Goal: Task Accomplishment & Management: Complete application form

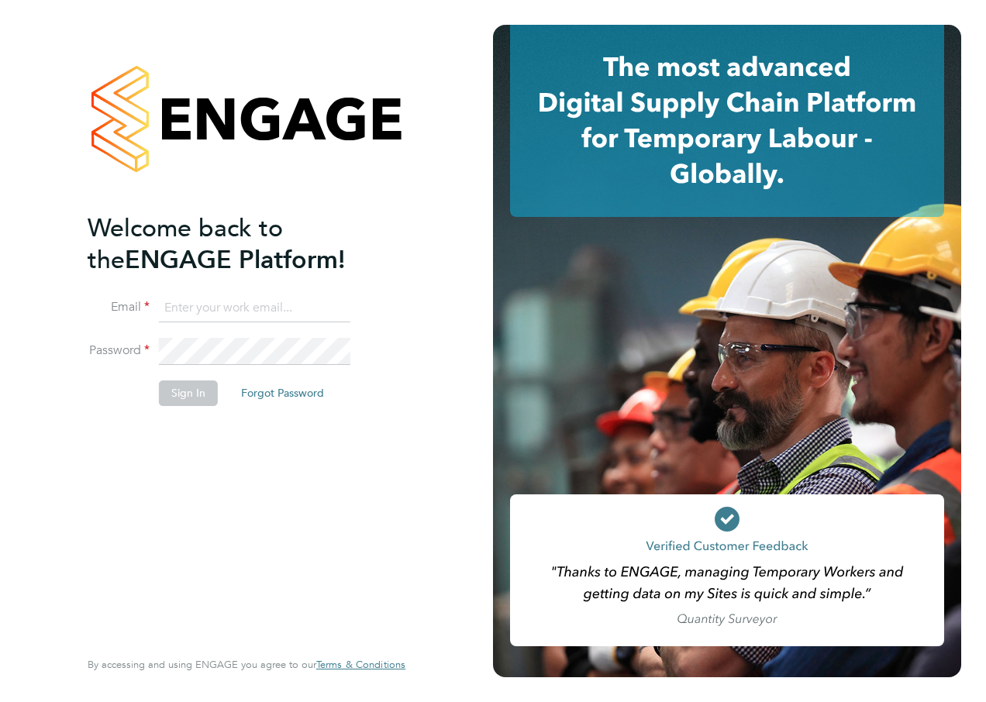
click at [219, 305] on input at bounding box center [254, 309] width 191 height 28
type input "alan.watts@hays.com"
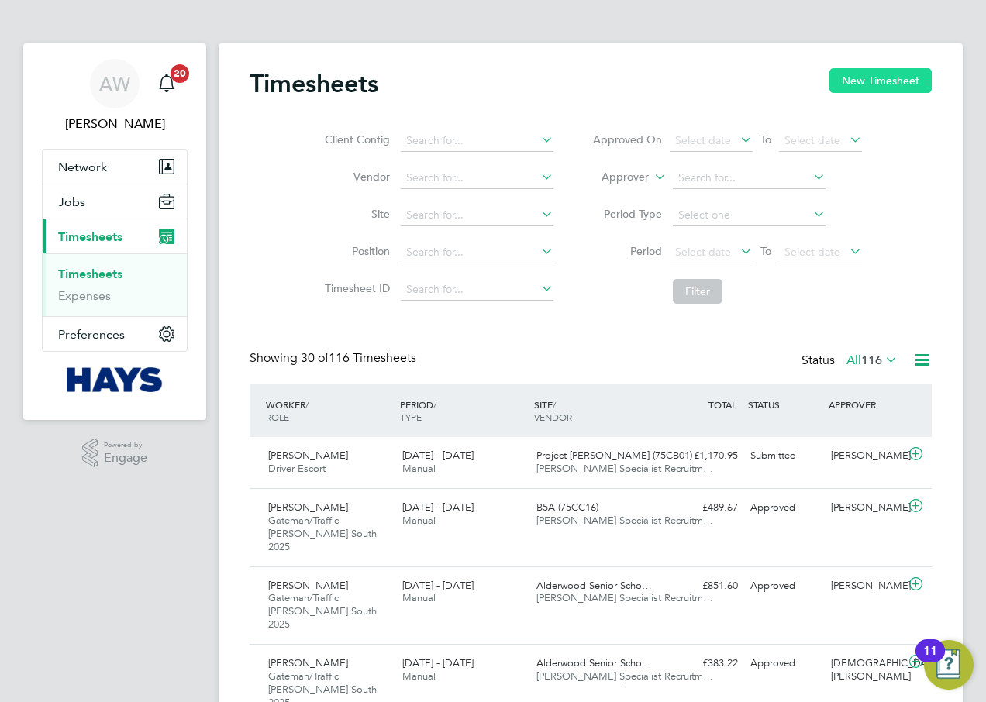
click at [859, 71] on button "New Timesheet" at bounding box center [880, 80] width 102 height 25
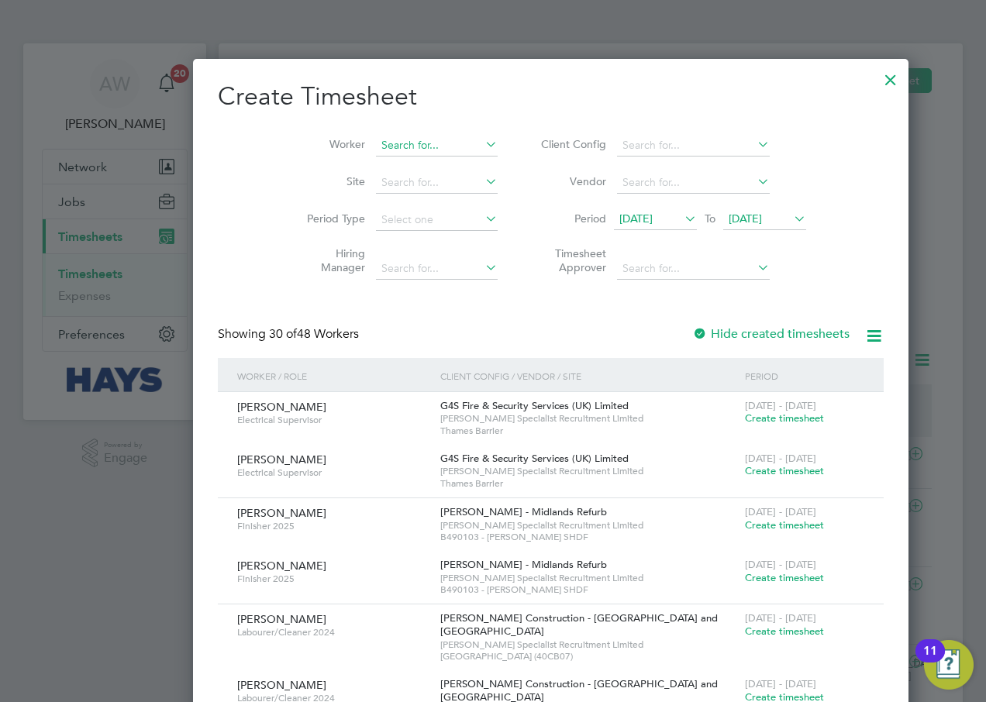
click at [376, 143] on input at bounding box center [437, 146] width 122 height 22
click at [416, 163] on b "[PERSON_NAME]" at bounding box center [461, 166] width 90 height 13
type input "[PERSON_NAME]"
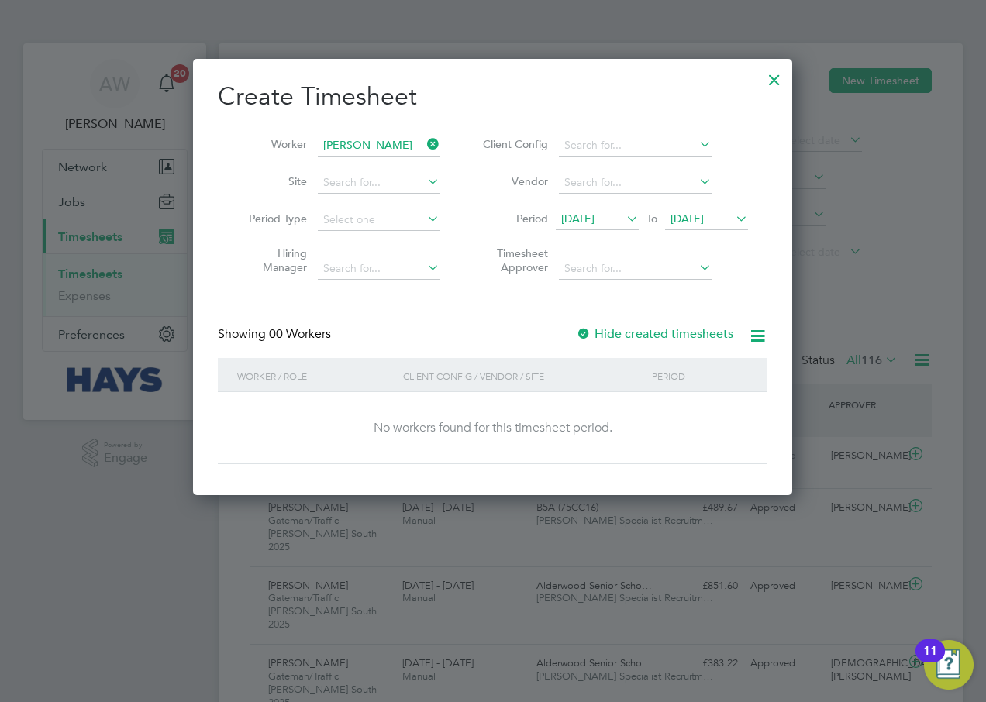
click at [590, 327] on div at bounding box center [584, 335] width 16 height 16
click at [685, 183] on input at bounding box center [635, 183] width 153 height 22
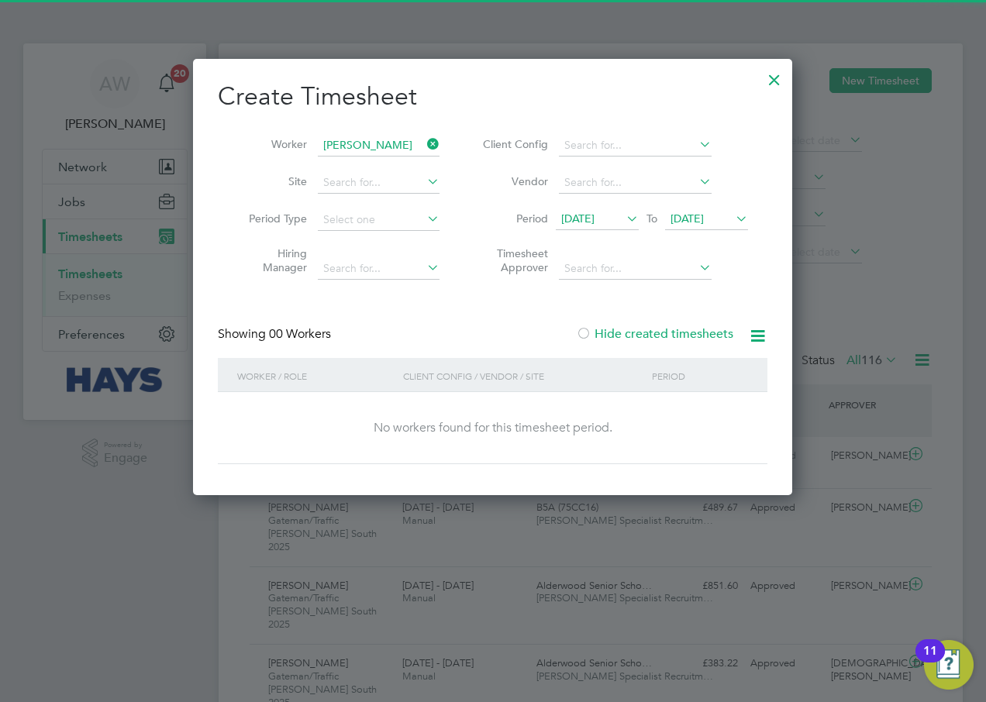
click at [704, 222] on span "[DATE]" at bounding box center [686, 219] width 33 height 14
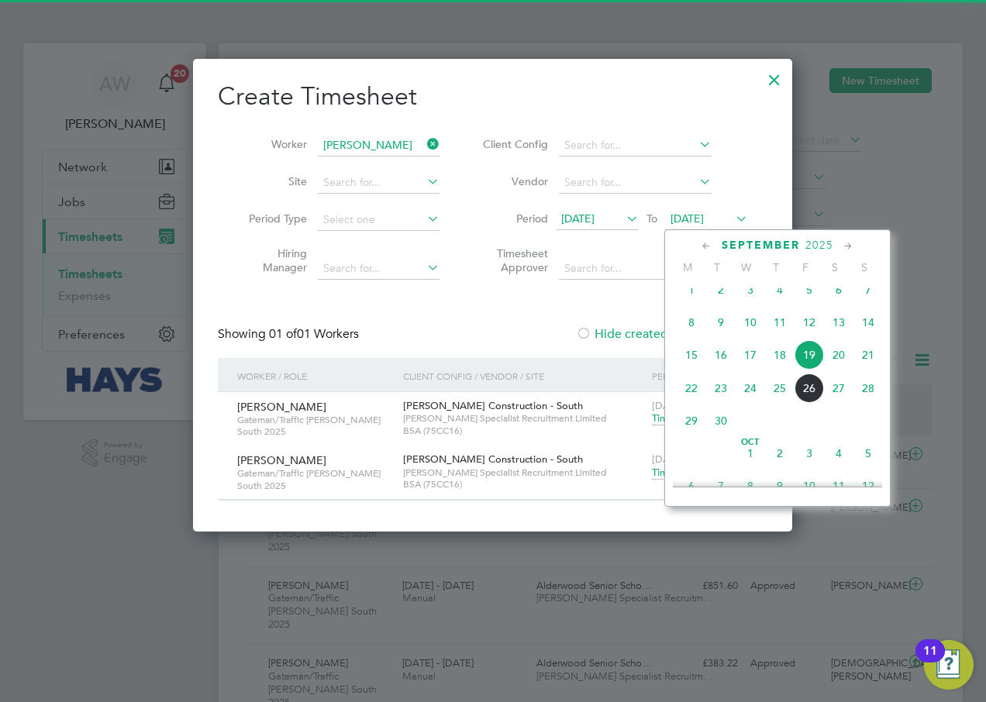
click at [800, 399] on span "26" at bounding box center [809, 388] width 29 height 29
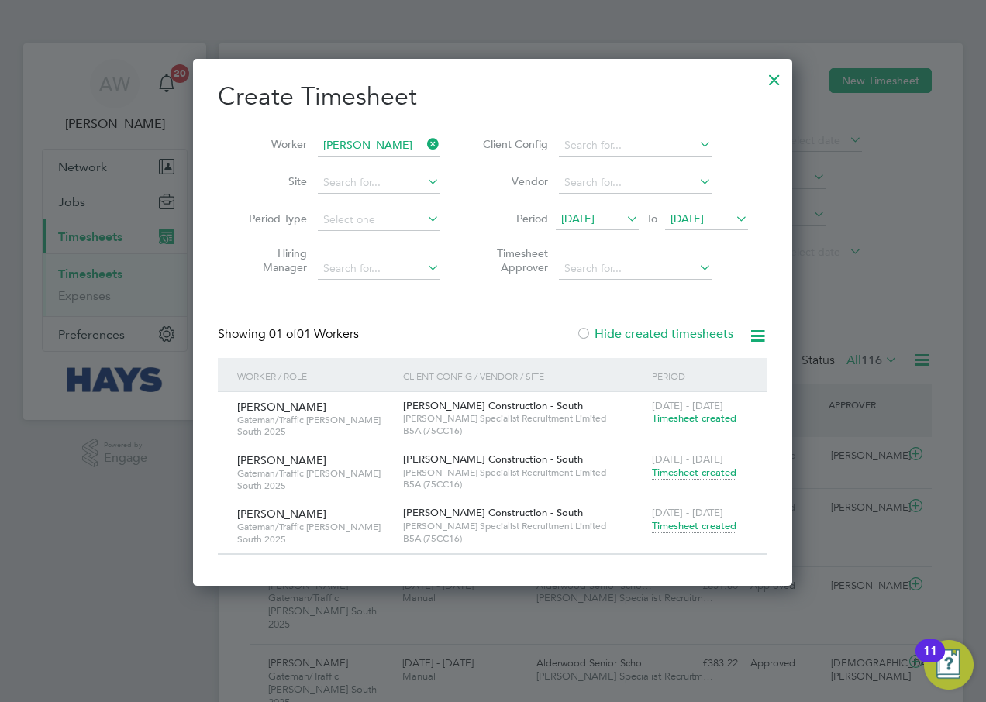
click at [695, 526] on span "Timesheet created" at bounding box center [694, 526] width 84 height 14
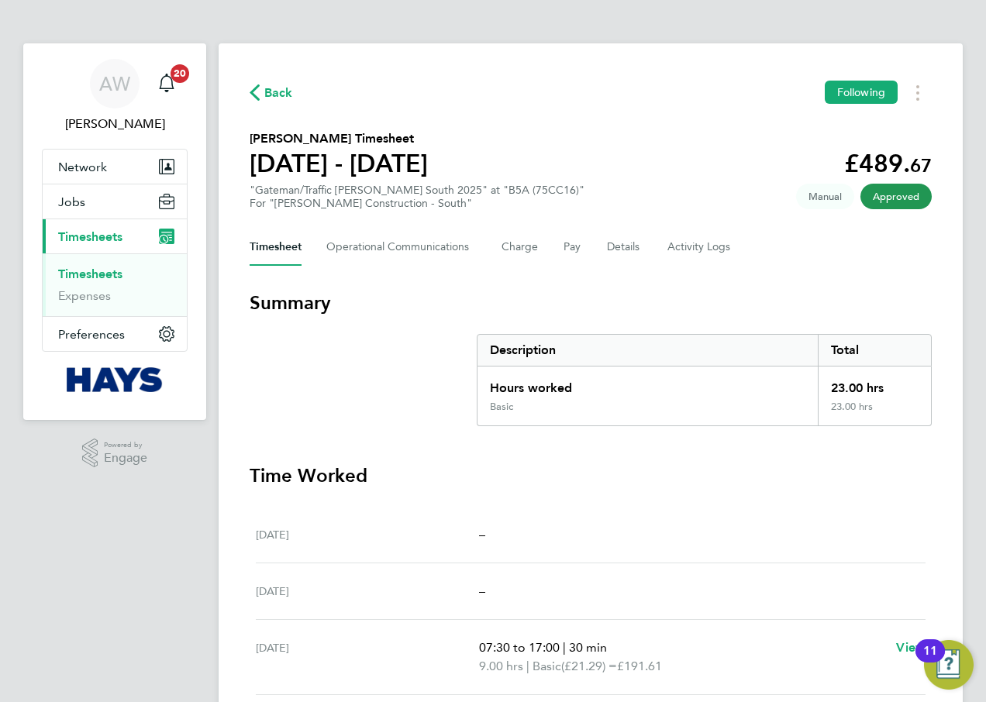
click at [260, 95] on span "Back" at bounding box center [271, 91] width 43 height 15
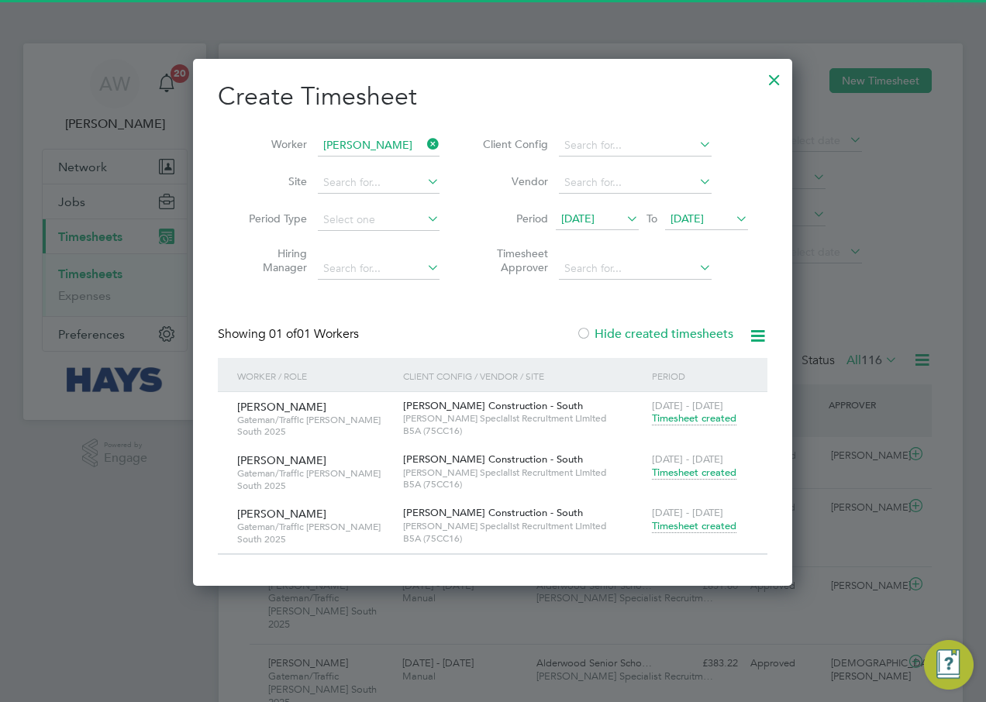
click at [689, 474] on span "Timesheet created" at bounding box center [694, 473] width 84 height 14
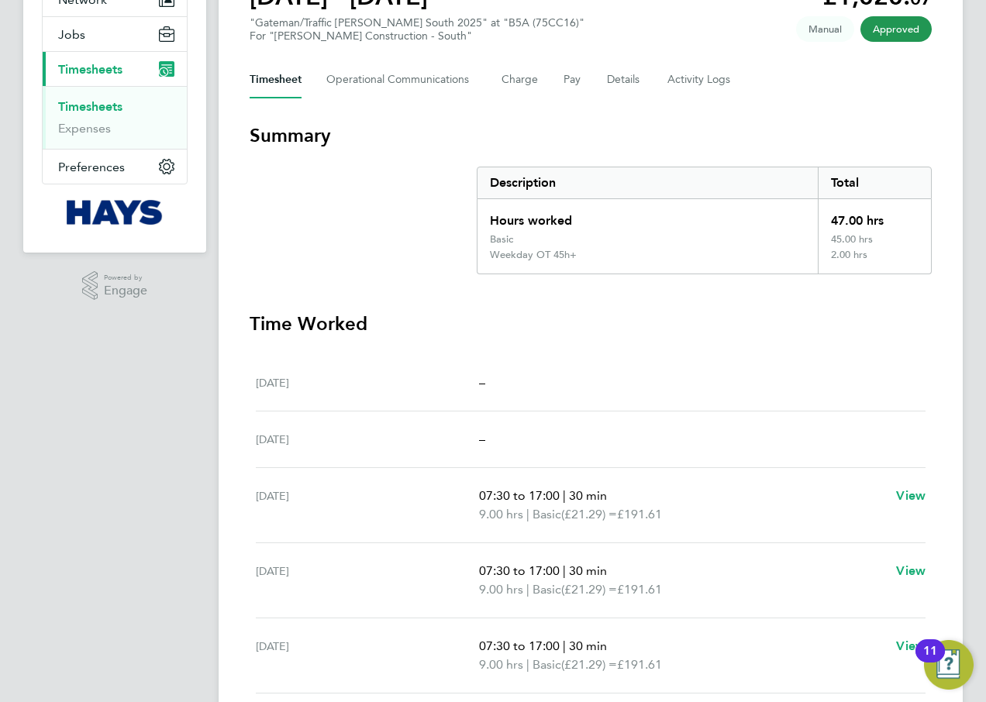
scroll to position [388, 0]
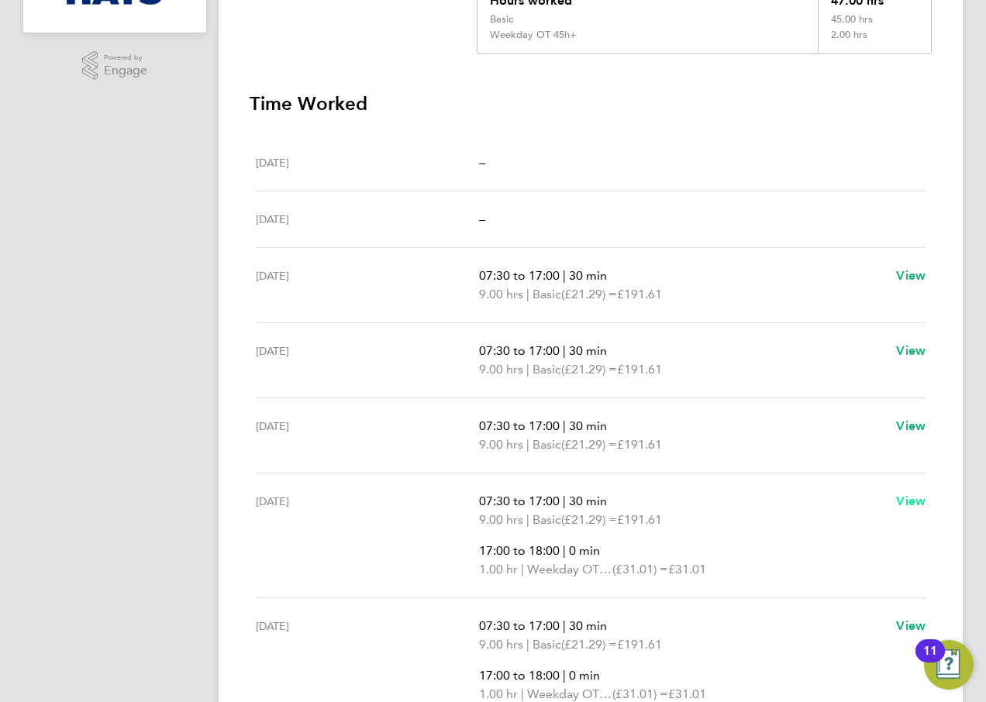
click at [905, 501] on span "View" at bounding box center [910, 501] width 29 height 15
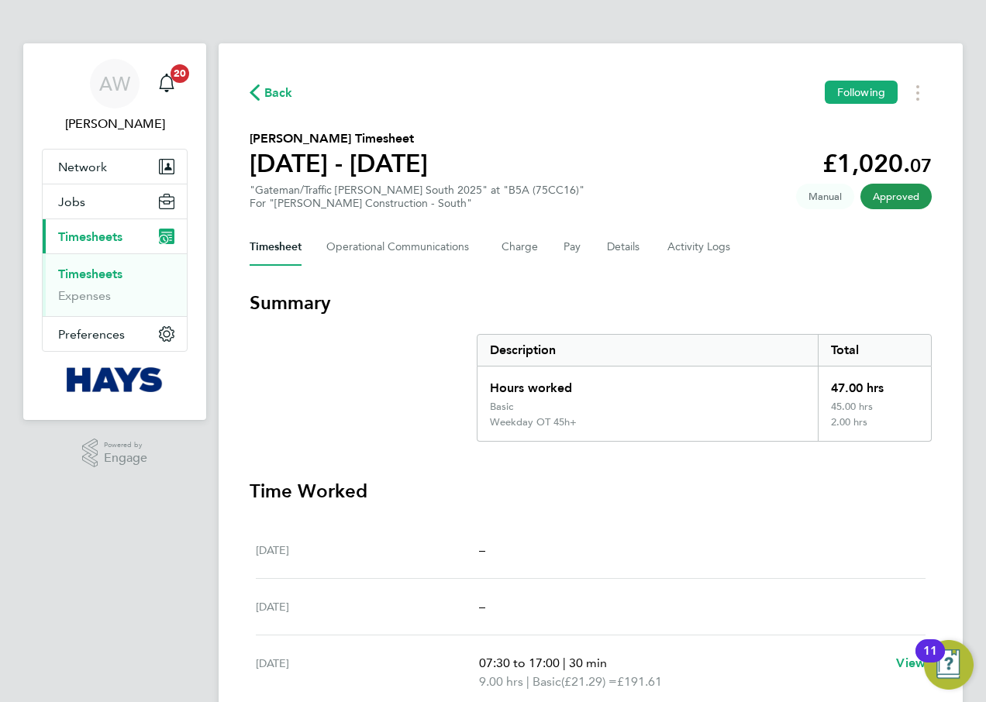
select select "30"
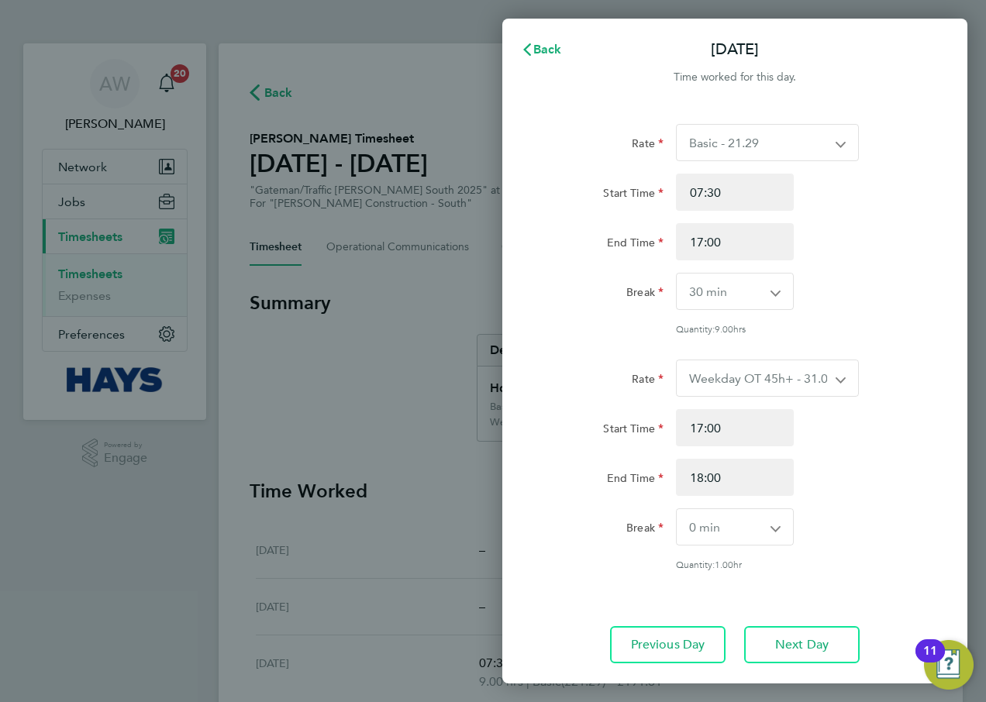
click at [745, 169] on div "Rate Basic - 21.29 Weekday OT 45h+ - 31.01 Sat first 4h - 31.01 Sat after 4h - …" at bounding box center [735, 229] width 378 height 211
click at [744, 150] on select "Basic - 21.29 Weekday OT 45h+ - 31.01 Sat first 4h - 31.01 Sat after 4h - 40.48…" at bounding box center [758, 143] width 163 height 36
click at [608, 155] on div "Rate" at bounding box center [604, 142] width 130 height 37
click at [368, 253] on div "Back [DATE] Time worked for this day. Rate Basic - 21.29 Weekday OT 45h+ - 31.0…" at bounding box center [493, 351] width 986 height 702
click at [538, 47] on span "Back" at bounding box center [547, 49] width 29 height 15
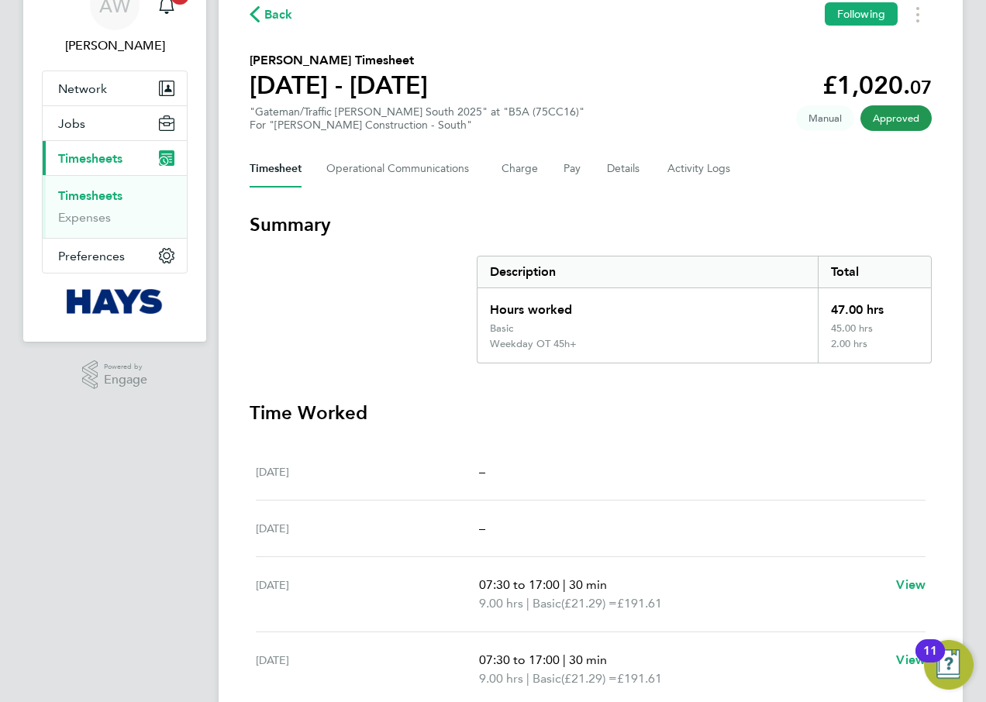
scroll to position [155, 0]
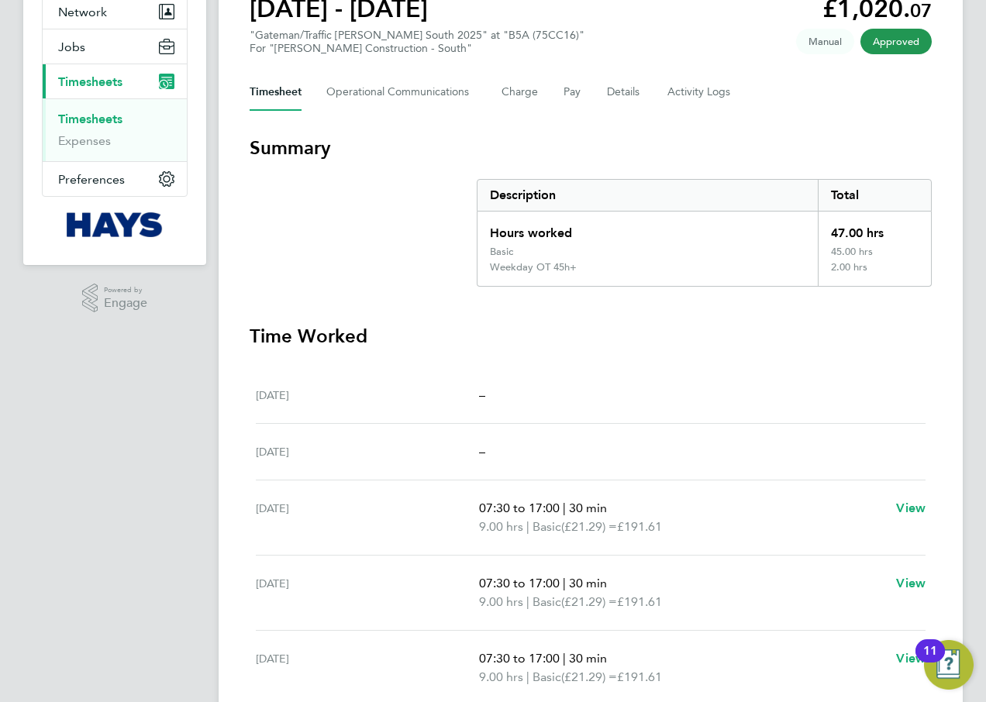
click at [502, 524] on span "9.00 hrs" at bounding box center [501, 526] width 44 height 15
click at [900, 505] on span "View" at bounding box center [910, 508] width 29 height 15
select select "30"
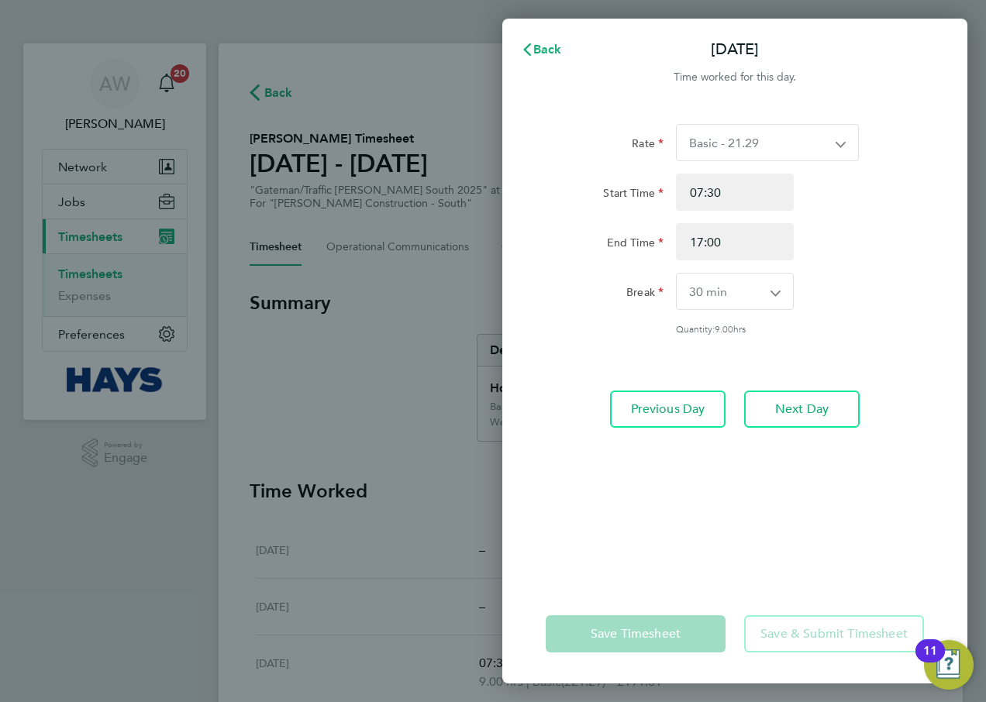
click at [785, 129] on select "Basic - 21.29 Weekday OT 45h+ - 31.01 Sat first 4h - 31.01 Sat after 4h - 40.48…" at bounding box center [758, 143] width 163 height 36
click at [819, 151] on select "Basic - 21.29 Weekday OT 45h+ - 31.01 Sat first 4h - 31.01 Sat after 4h - 40.48…" at bounding box center [758, 143] width 163 height 36
click at [412, 167] on div "Back [DATE] Time worked for this day. Rate Basic - 21.29 Weekday OT 45h+ - 31.0…" at bounding box center [493, 351] width 986 height 702
click at [537, 50] on span "Back" at bounding box center [547, 49] width 29 height 15
